Goal: Task Accomplishment & Management: Use online tool/utility

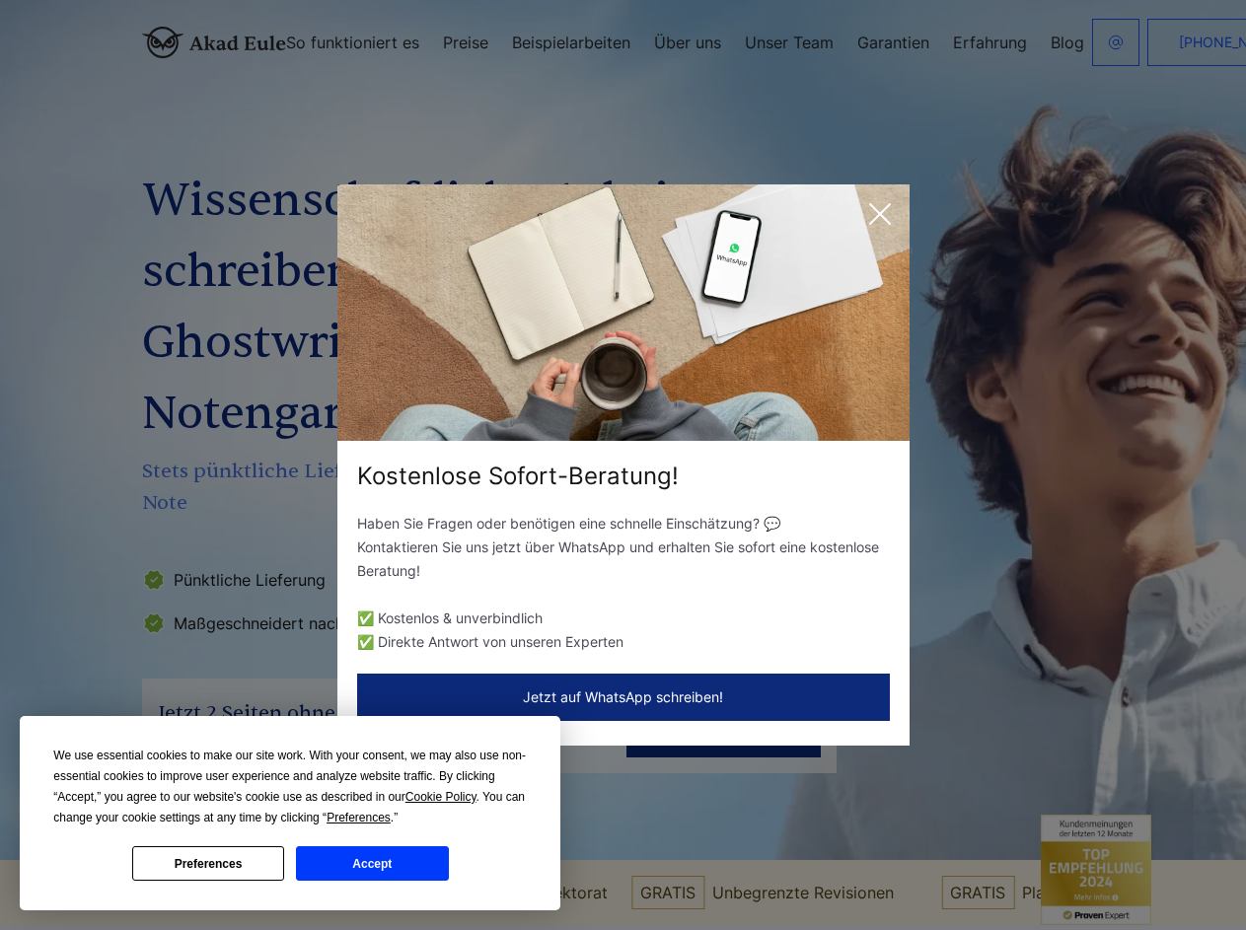
click at [622, 465] on div "Kostenlose Sofort-Beratung!" at bounding box center [623, 477] width 572 height 32
click at [444, 797] on span "Cookie Policy" at bounding box center [440, 797] width 71 height 14
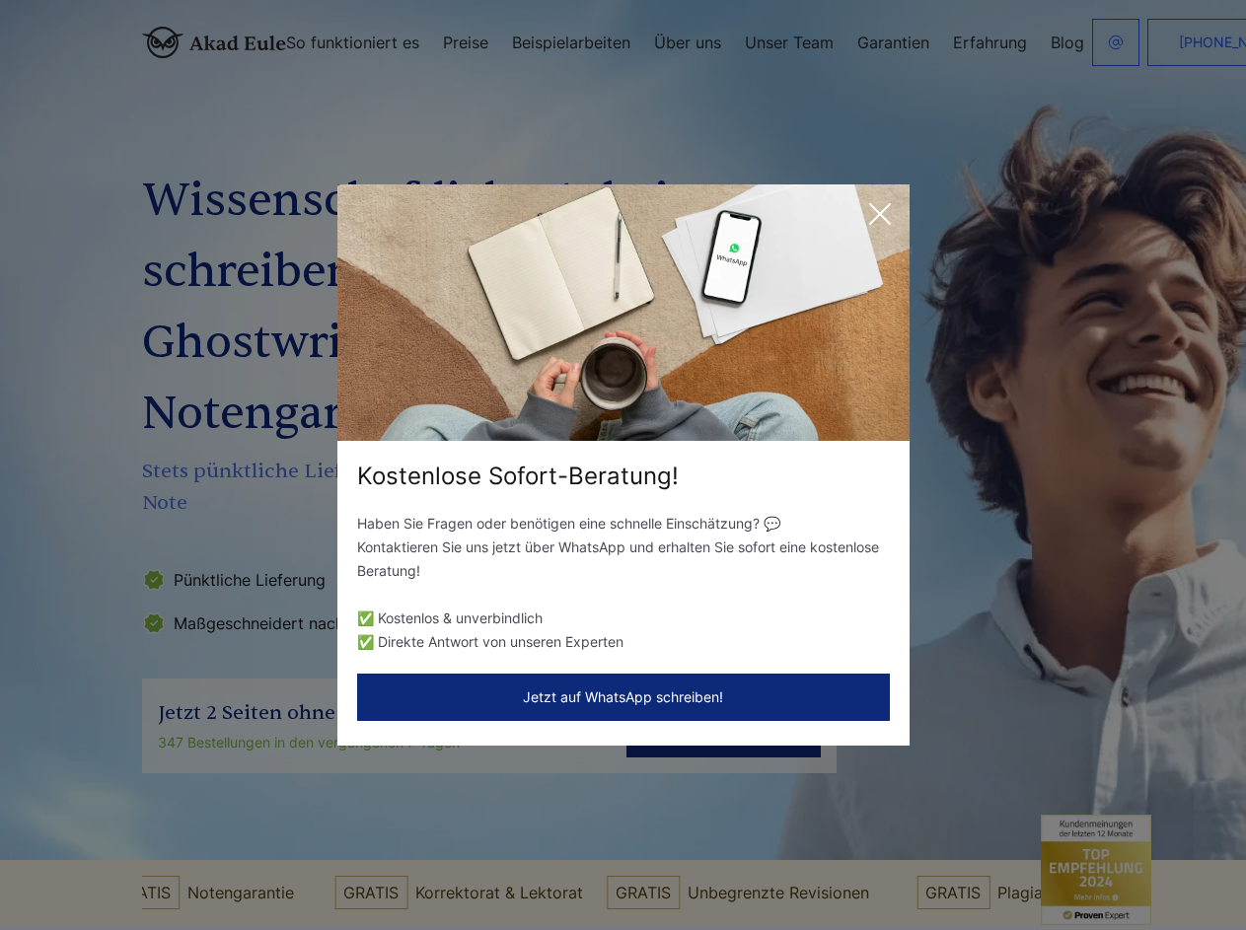
click at [381, 818] on div "Kostenlose Sofort-Beratung! Haben Sie Fragen oder benötigen eine schnelle Einsc…" at bounding box center [623, 465] width 1246 height 930
click at [208, 863] on div "Kostenlose Sofort-Beratung! Haben Sie Fragen oder benötigen eine schnelle Einsc…" at bounding box center [623, 465] width 1246 height 930
click at [372, 863] on div "Kostenlose Sofort-Beratung! Haben Sie Fragen oder benötigen eine schnelle Einsc…" at bounding box center [623, 465] width 1246 height 930
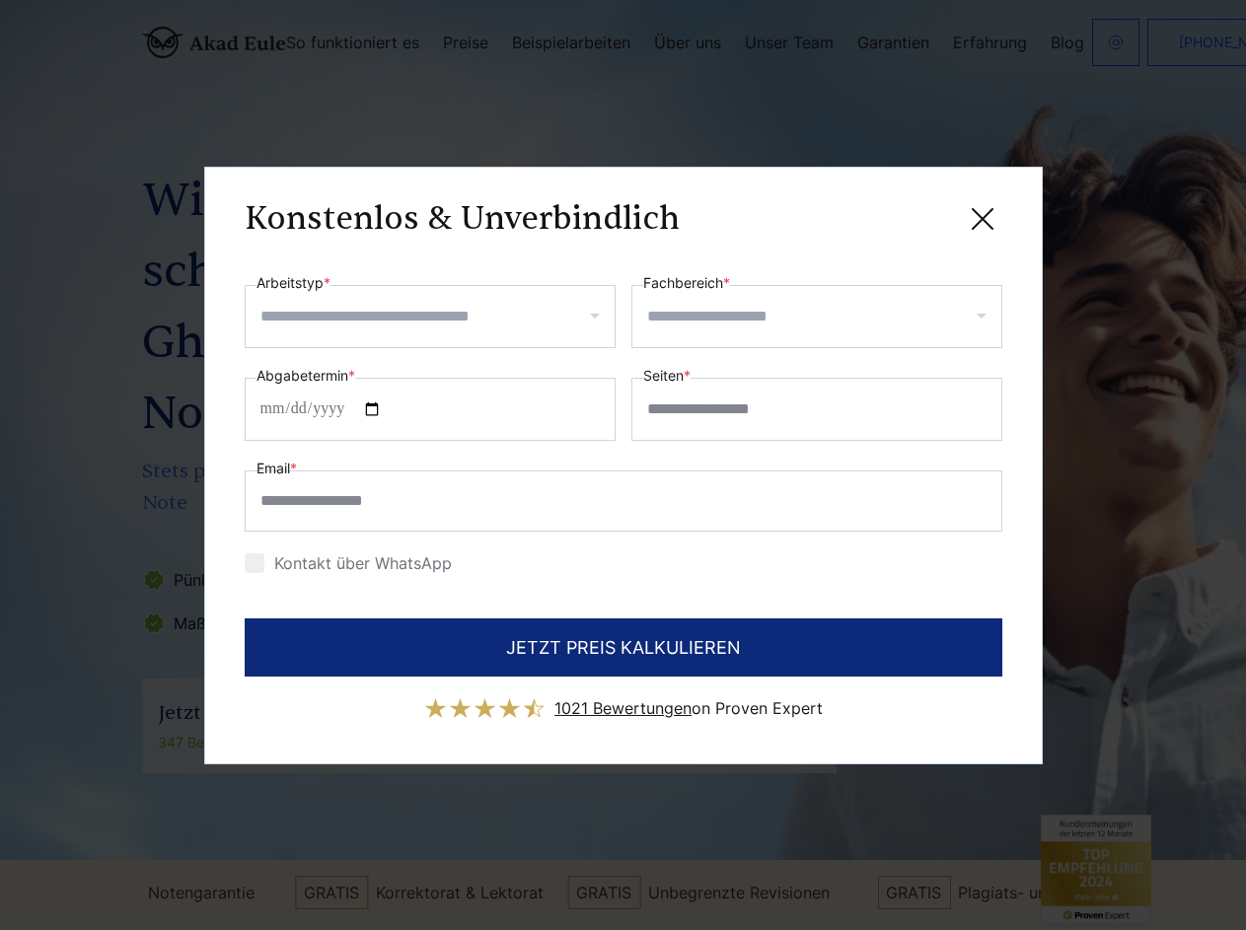
click at [880, 214] on div "Konstenlos & Unverbindlich" at bounding box center [623, 219] width 757 height 25
click at [623, 698] on span "1021 Bewertungen" at bounding box center [622, 708] width 137 height 20
